Goal: Transaction & Acquisition: Purchase product/service

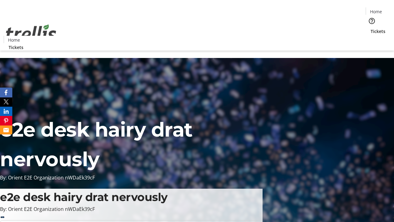
click at [371, 28] on span "Tickets" at bounding box center [378, 31] width 15 height 6
